Goal: Find specific page/section: Find specific page/section

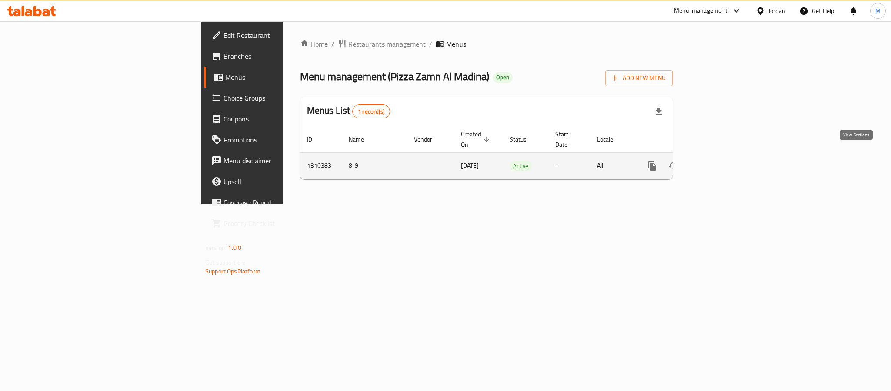
click at [720, 160] on icon "enhanced table" at bounding box center [715, 165] width 10 height 10
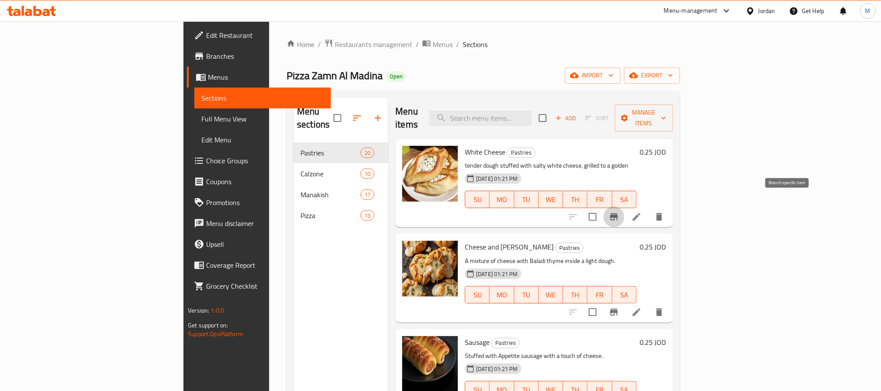
click at [625, 211] on button "Branch-specific-item" at bounding box center [614, 216] width 21 height 21
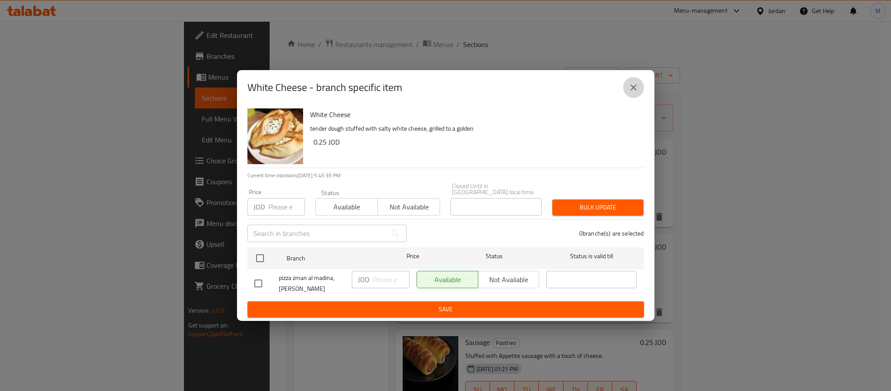
click at [635, 89] on icon "close" at bounding box center [634, 87] width 6 height 6
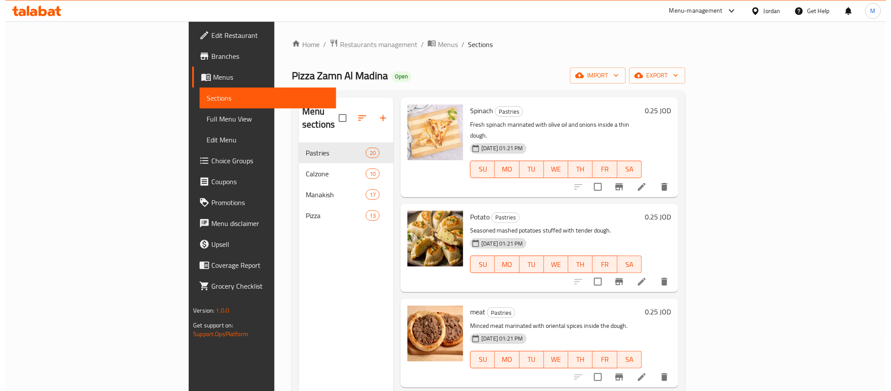
scroll to position [522, 0]
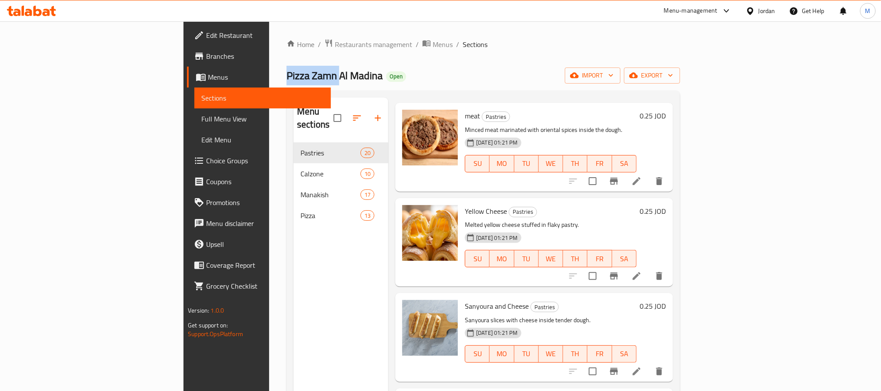
drag, startPoint x: 163, startPoint y: 76, endPoint x: 219, endPoint y: 77, distance: 56.1
click at [269, 77] on div "Home / Restaurants management / Menus / Sections Pizza Zamn Al Madina Open impo…" at bounding box center [483, 266] width 428 height 491
click at [335, 44] on span "Restaurants management" at bounding box center [373, 44] width 77 height 10
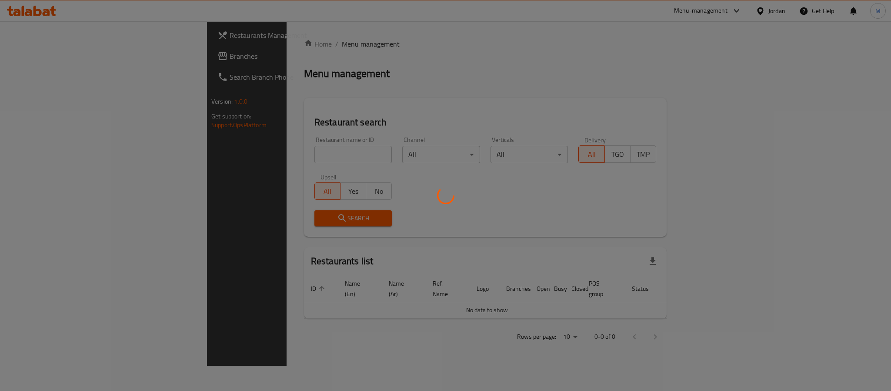
click at [232, 154] on div at bounding box center [445, 195] width 891 height 391
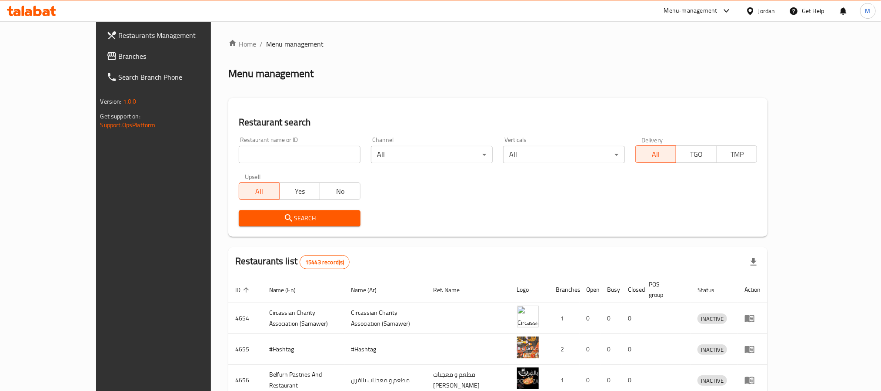
click at [239, 164] on div "Restaurant name or ID Restaurant name or ID" at bounding box center [300, 149] width 132 height 37
click at [247, 153] on input "search" at bounding box center [300, 154] width 122 height 17
paste input "705437"
type input "705437"
click button "Search" at bounding box center [300, 218] width 122 height 16
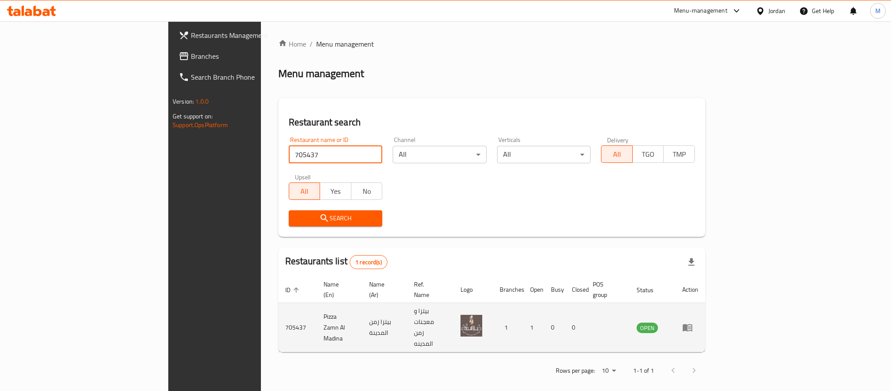
click at [317, 307] on td "Pizza Zamn Al Madina" at bounding box center [340, 327] width 46 height 49
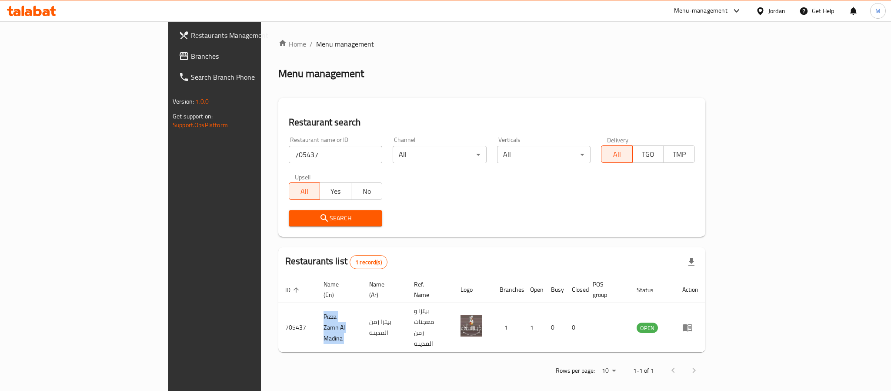
copy td "Pizza Zamn Al Madina"
